Goal: Book appointment/travel/reservation

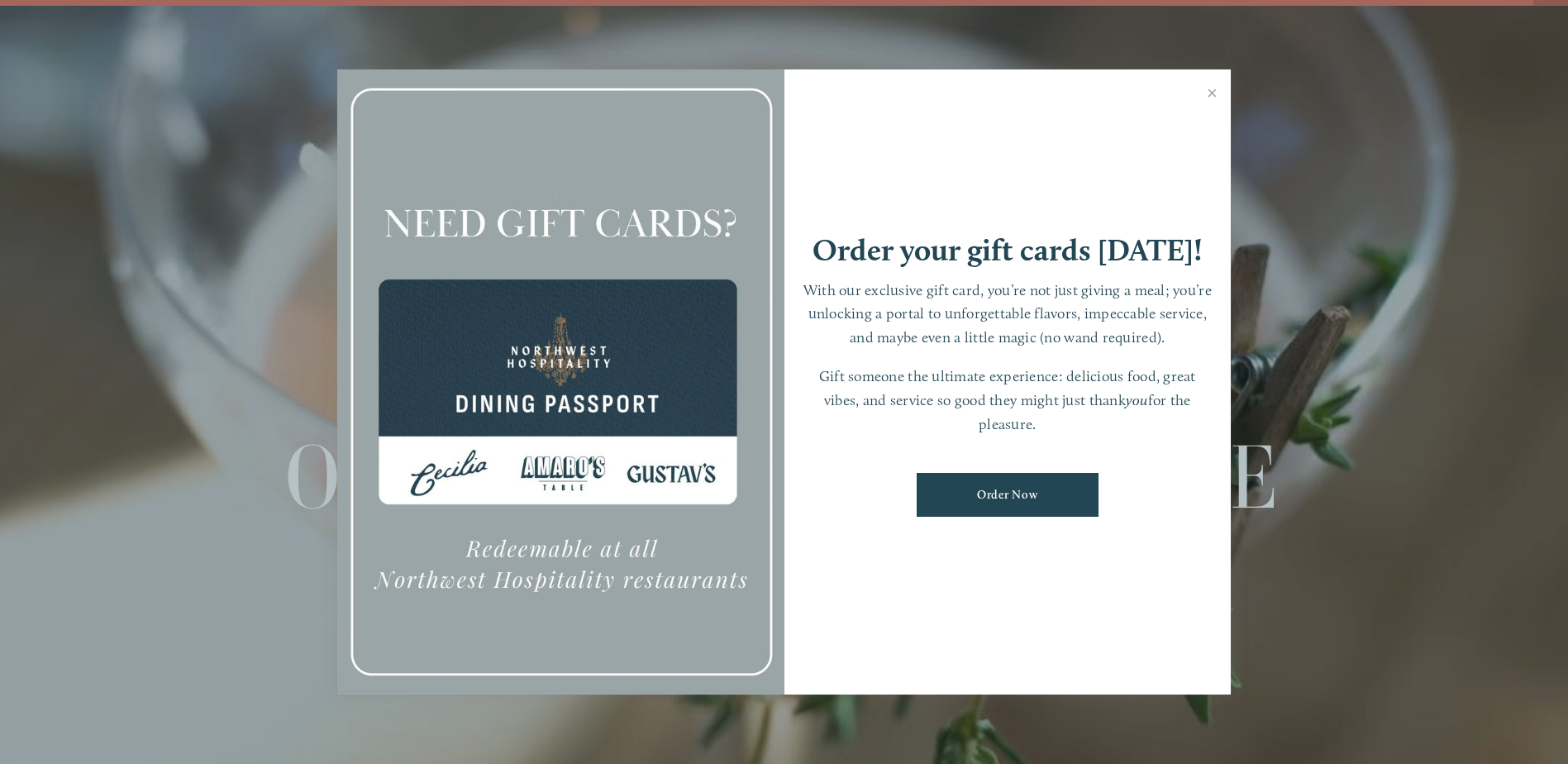
scroll to position [35, 0]
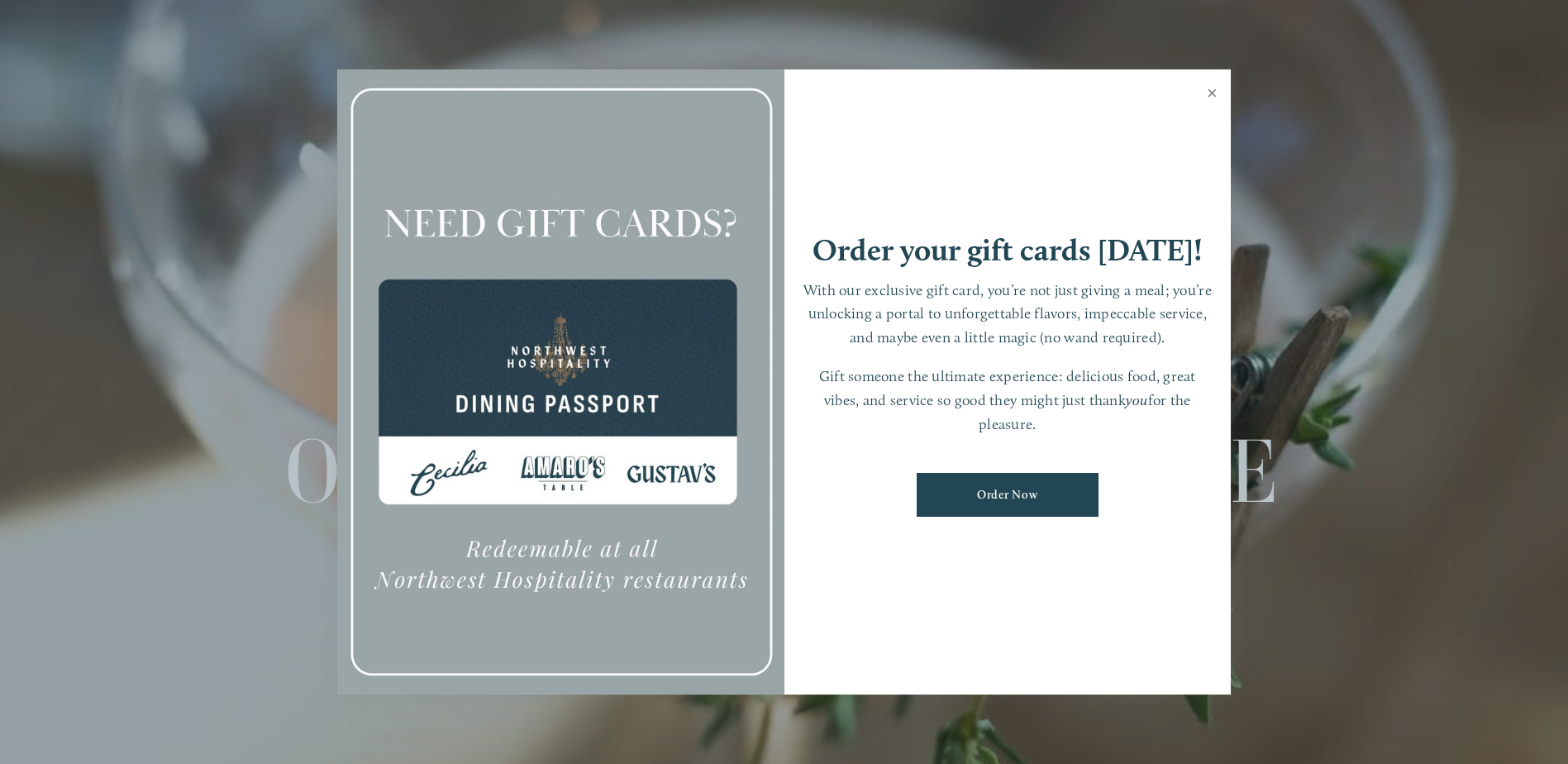
click at [1209, 86] on link "Close" at bounding box center [1212, 95] width 33 height 47
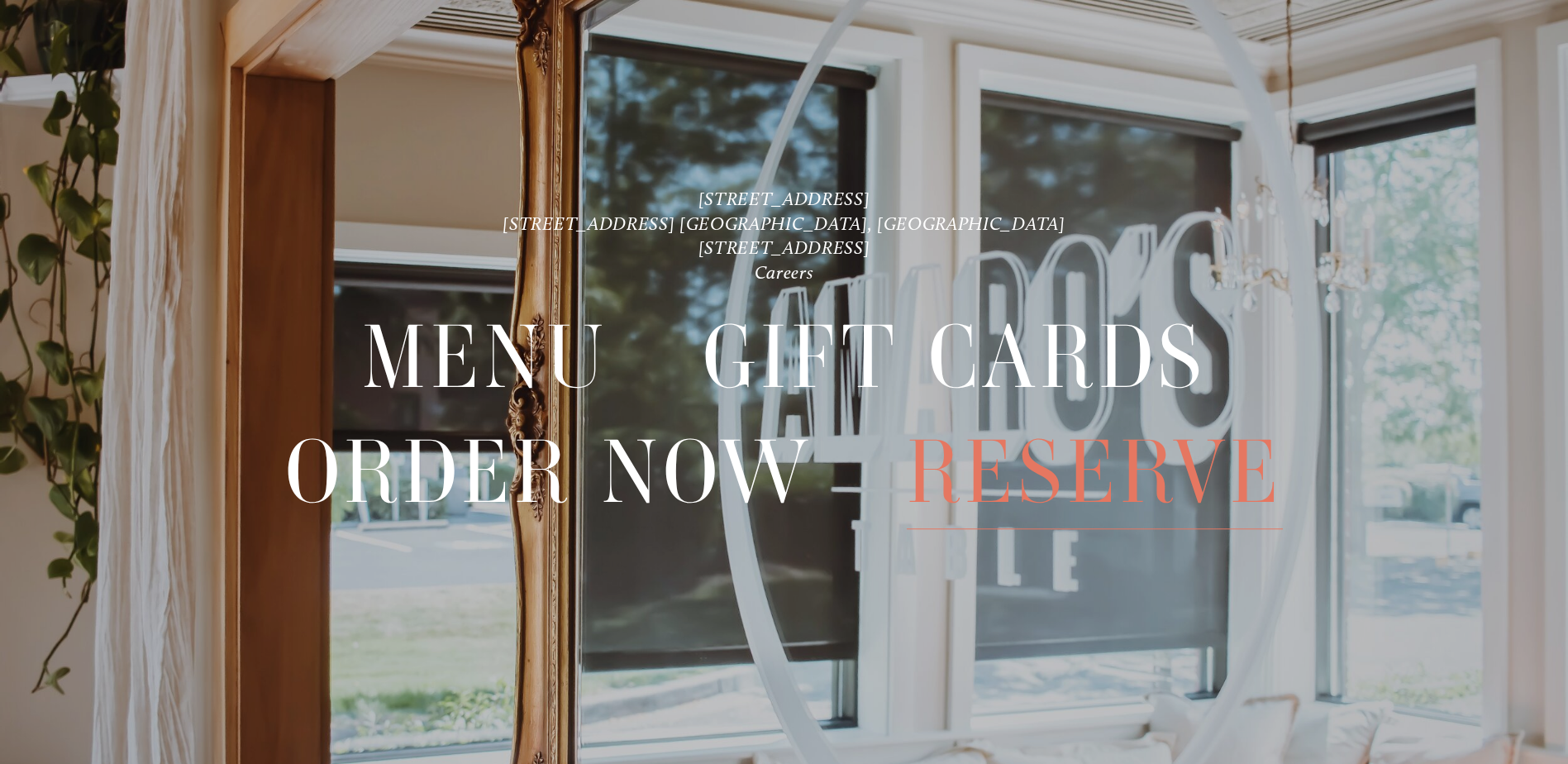
click at [1109, 478] on span "Reserve" at bounding box center [1094, 472] width 376 height 113
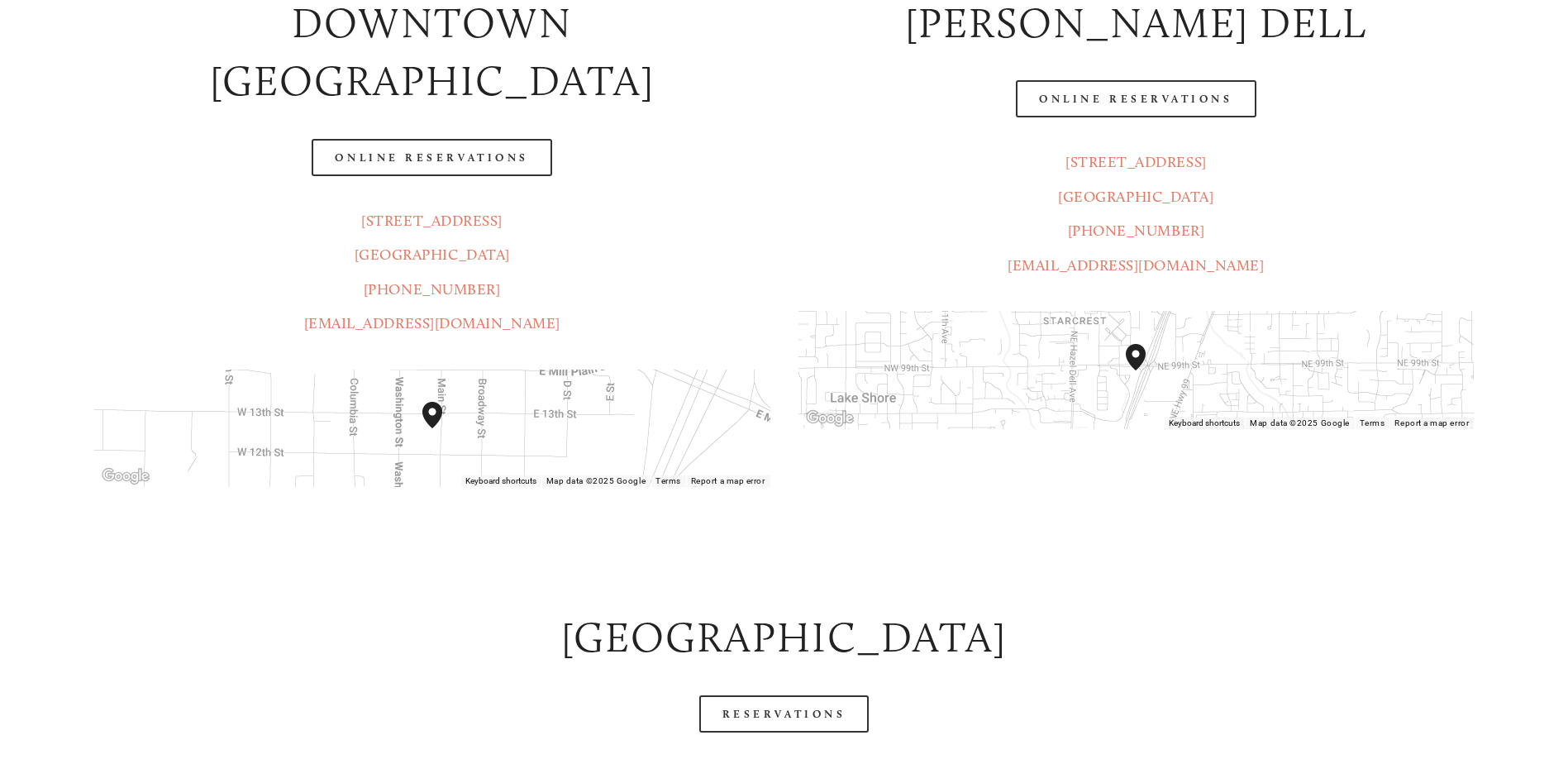
scroll to position [578, 0]
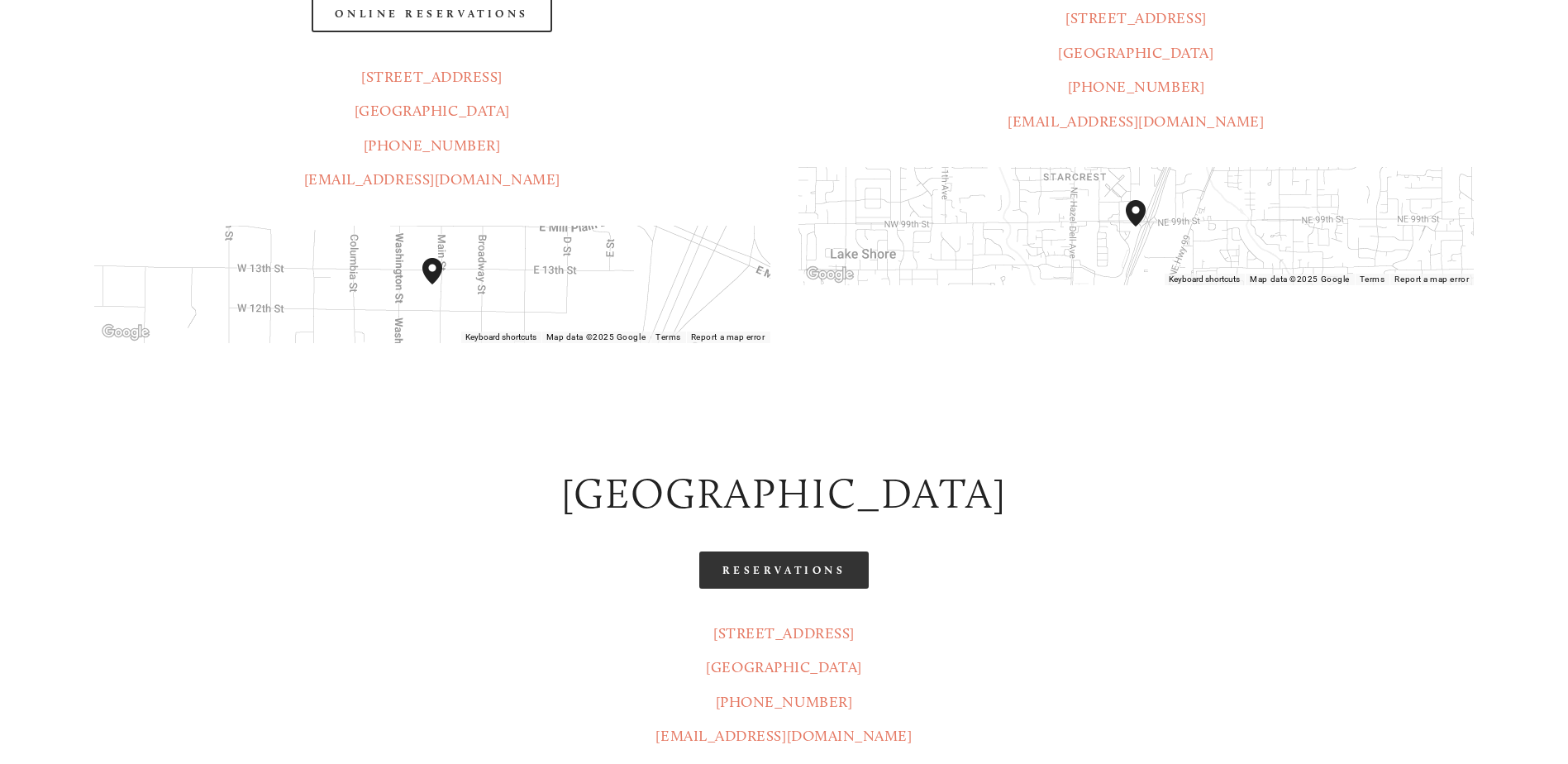
click at [790, 552] on link "Reservations" at bounding box center [784, 571] width 171 height 38
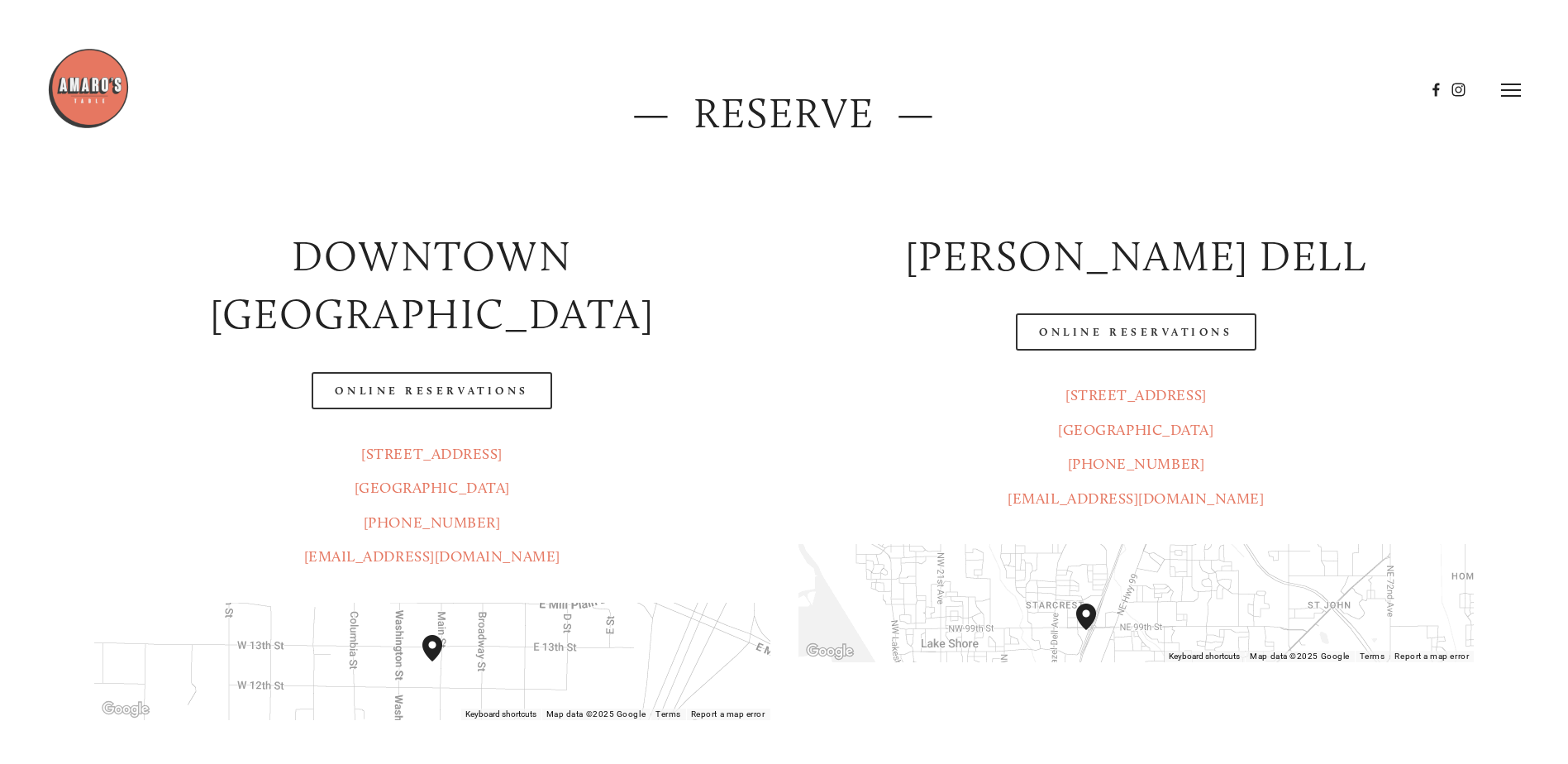
scroll to position [166, 0]
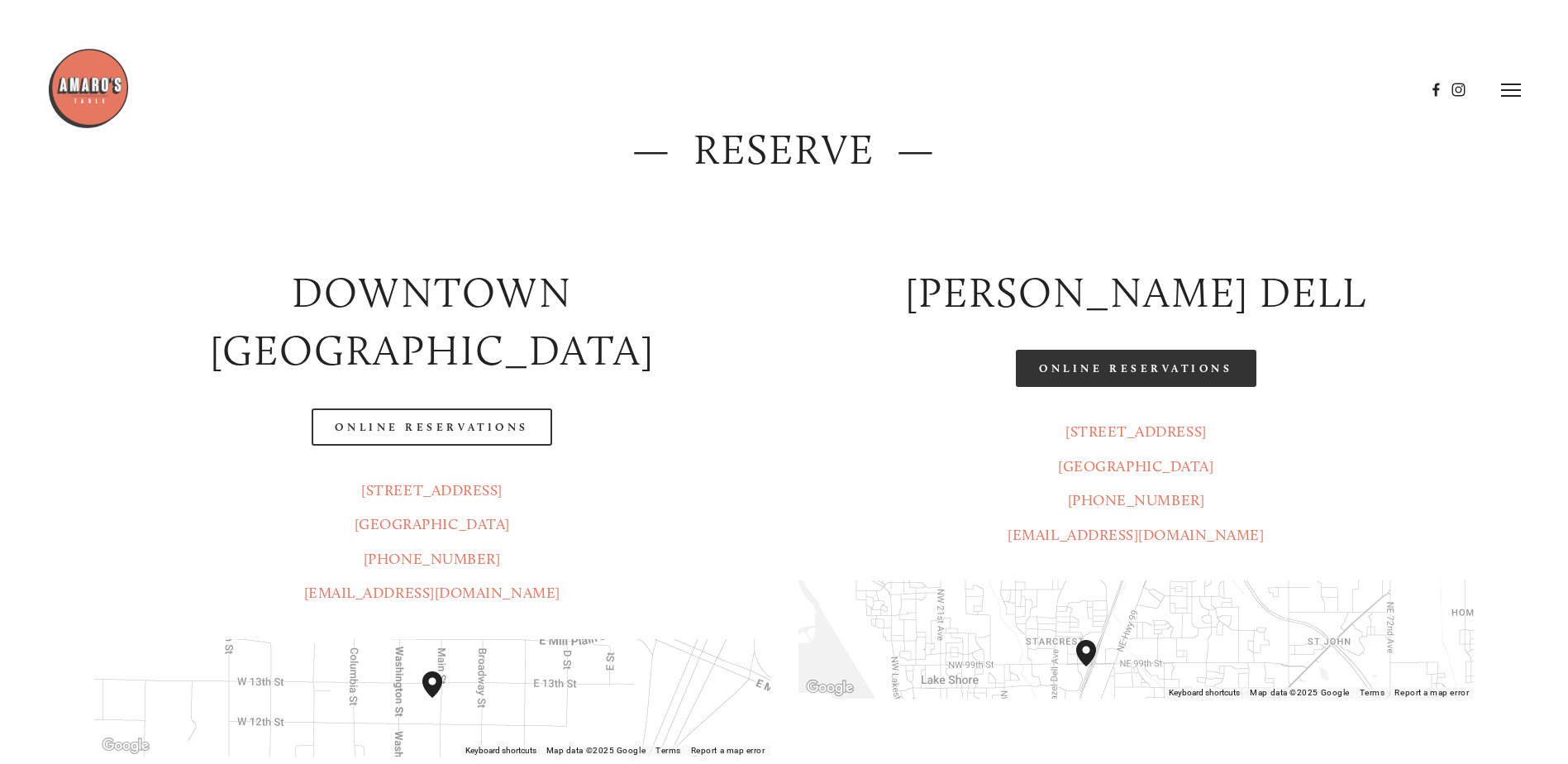
click at [1104, 375] on link "Online Reservations" at bounding box center [1136, 369] width 240 height 38
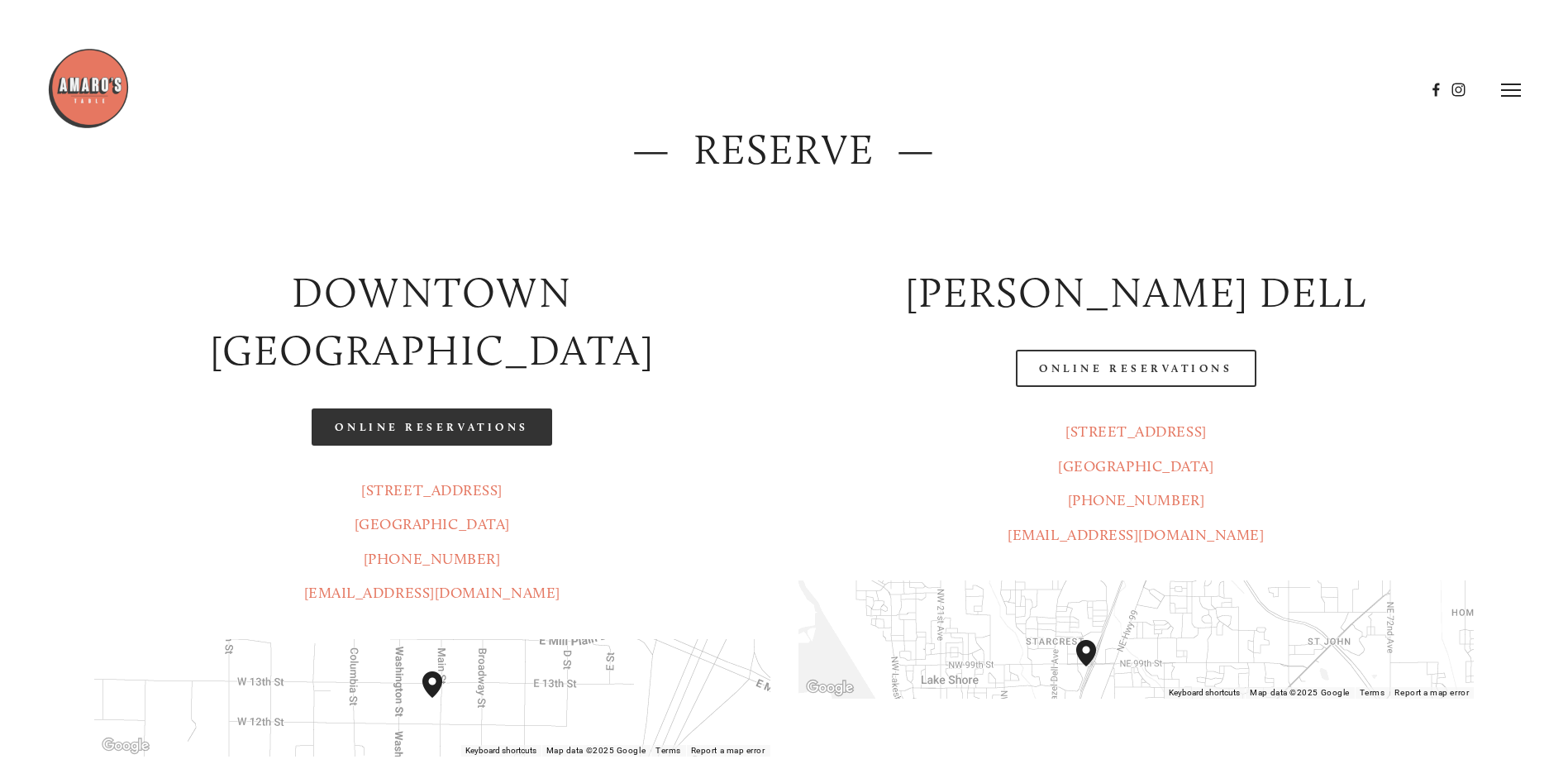
click at [422, 409] on link "Online Reservations" at bounding box center [431, 428] width 240 height 38
